Goal: Find specific page/section: Find specific page/section

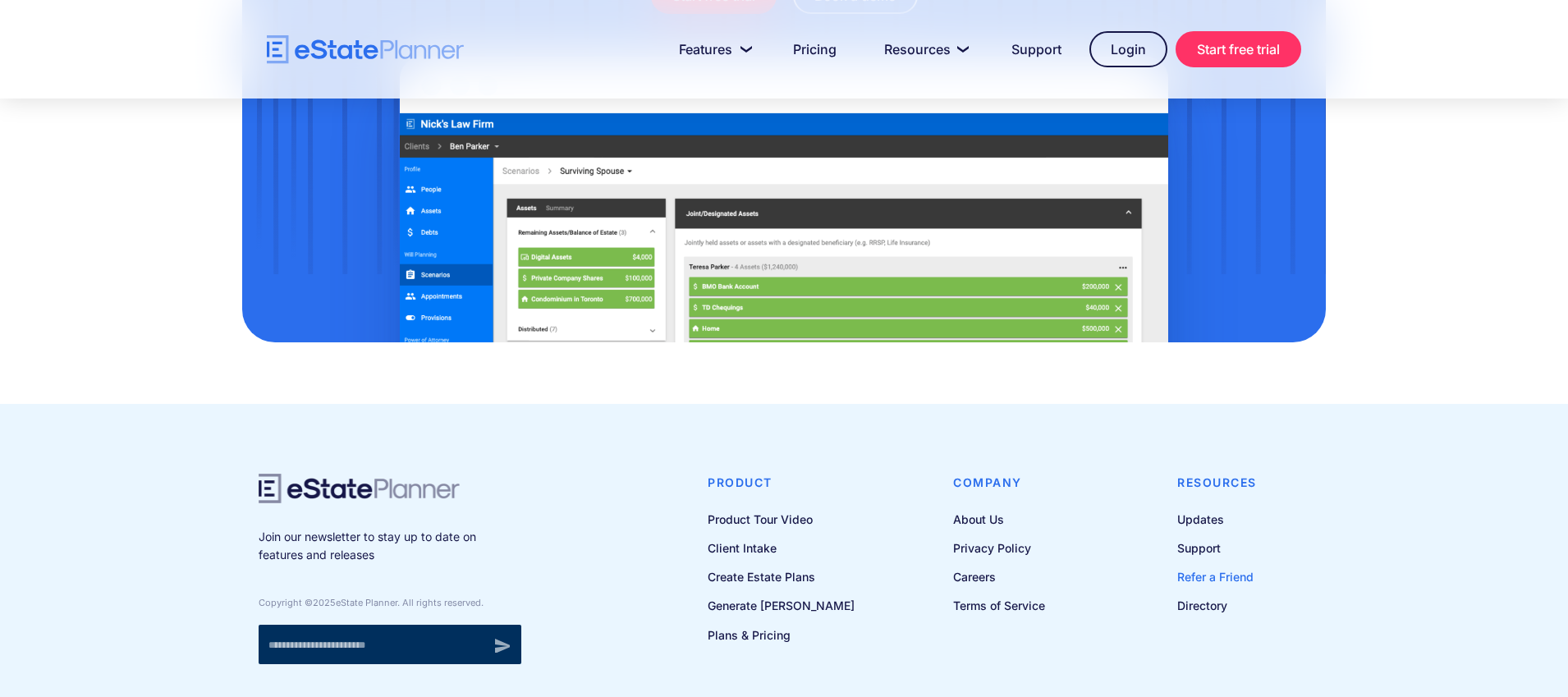
click at [1235, 566] on link "Refer a Friend" at bounding box center [1217, 576] width 80 height 21
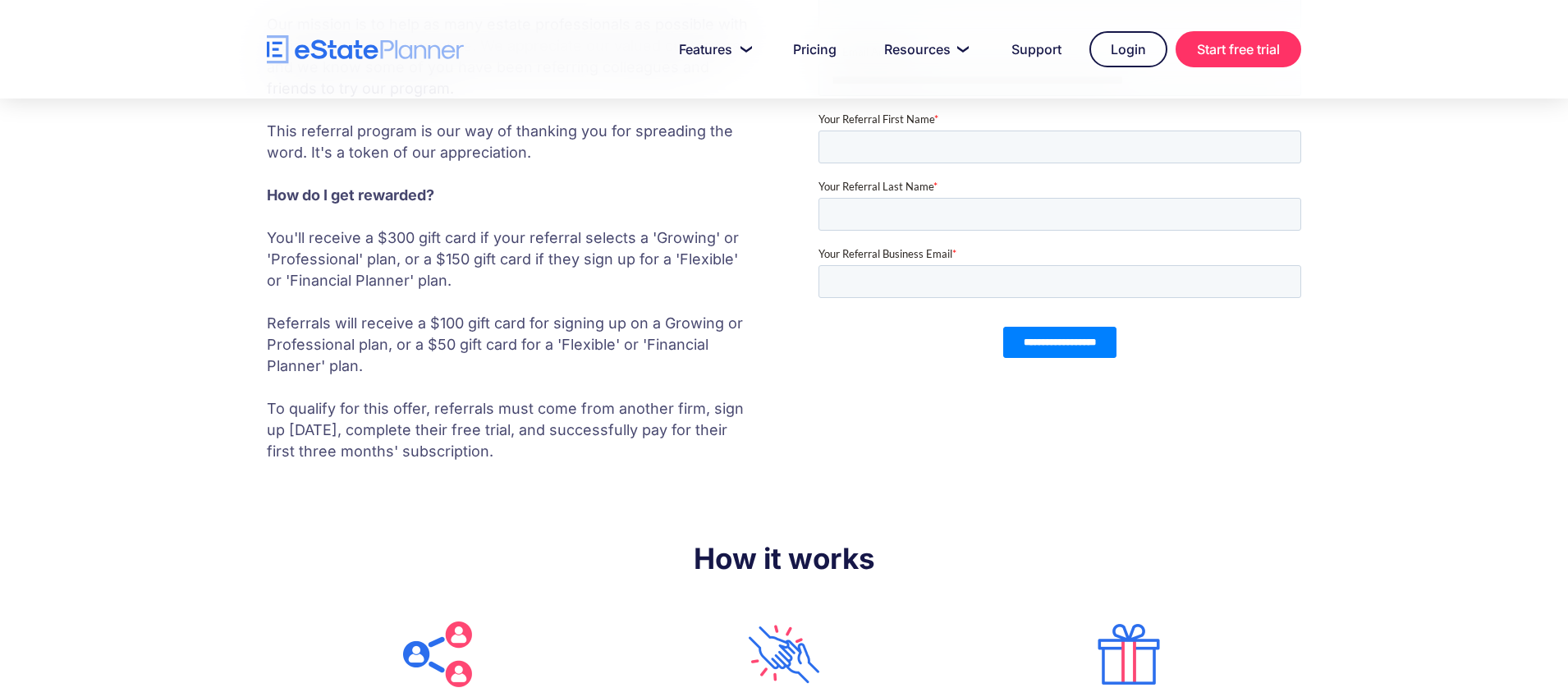
scroll to position [284, 0]
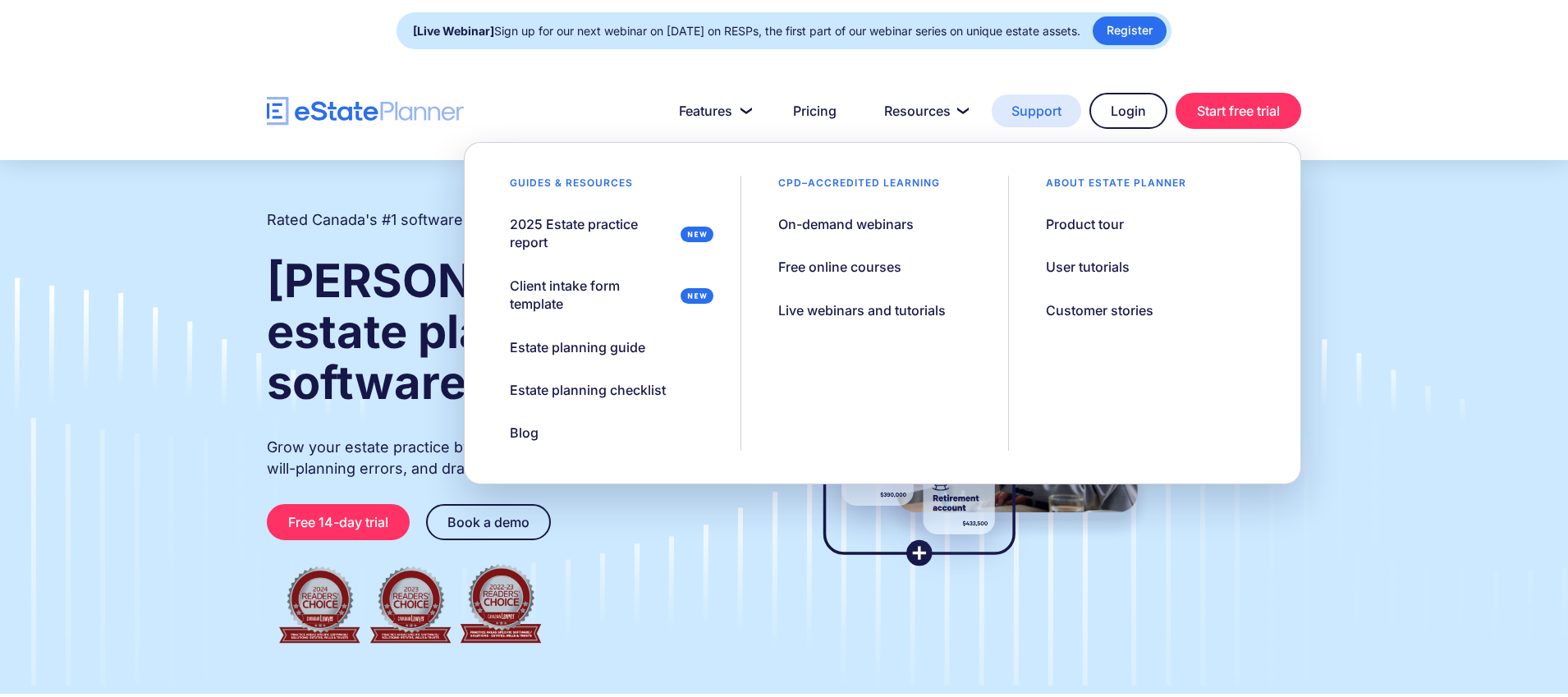
click at [1017, 108] on link "Support" at bounding box center [1036, 110] width 89 height 32
